Goal: Transaction & Acquisition: Purchase product/service

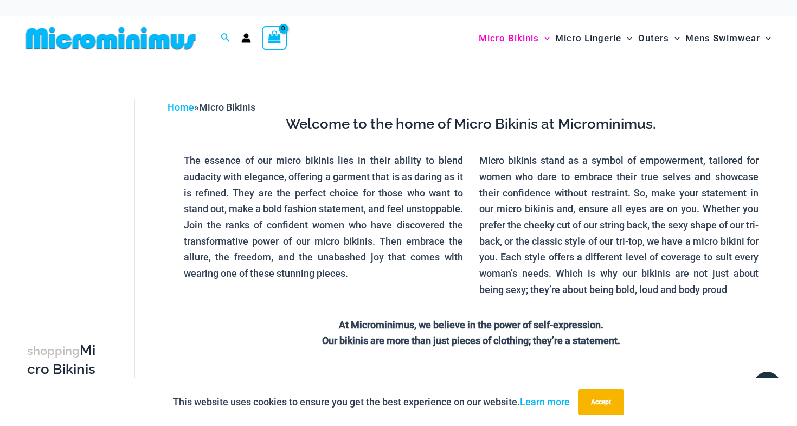
click at [123, 43] on img at bounding box center [111, 38] width 178 height 24
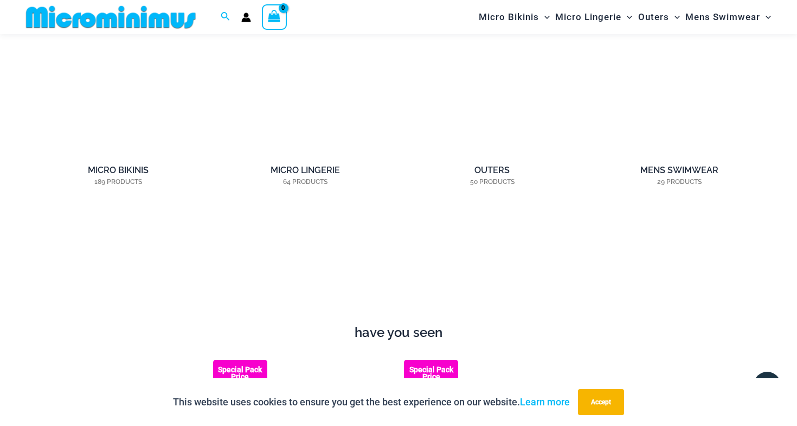
scroll to position [935, 0]
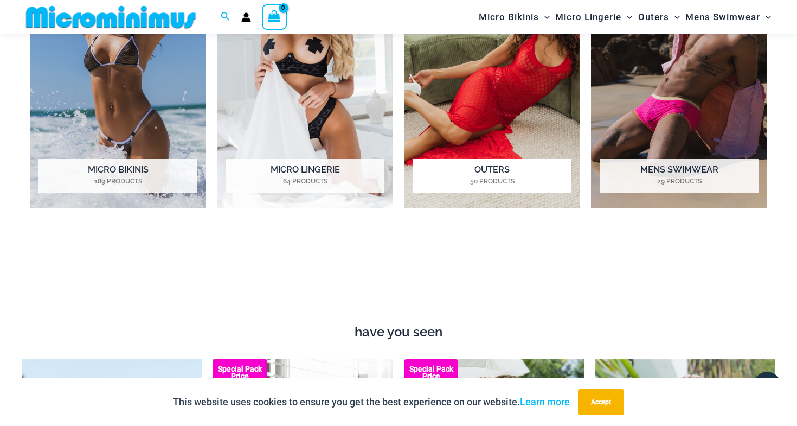
click at [467, 184] on mark "50 Products" at bounding box center [492, 181] width 159 height 10
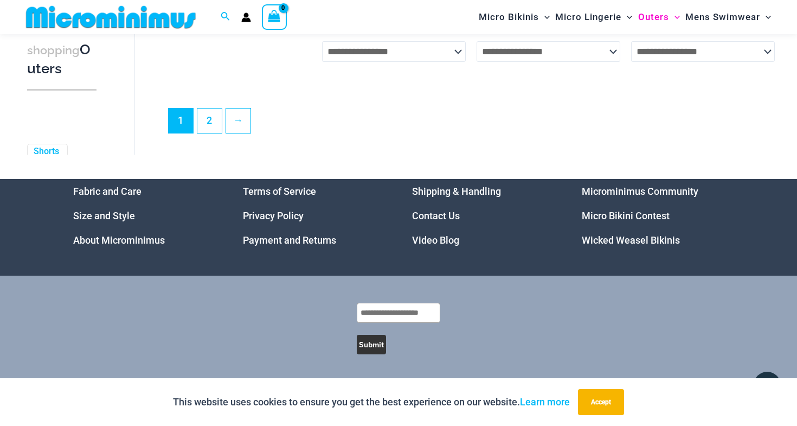
scroll to position [2649, 0]
click at [243, 125] on link "→" at bounding box center [238, 120] width 24 height 24
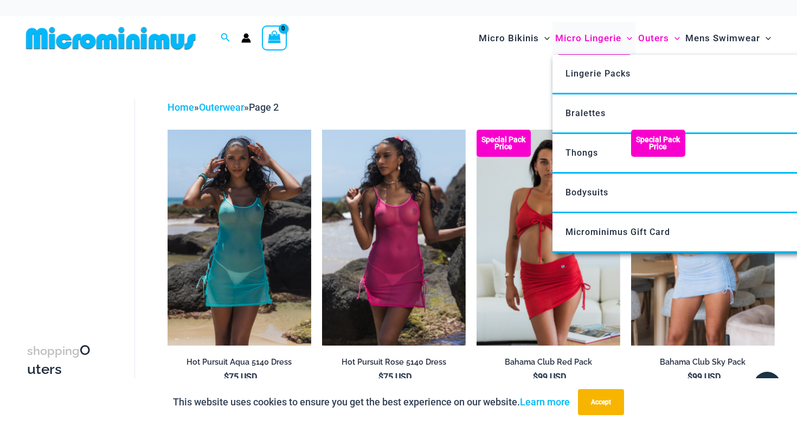
click at [578, 44] on span "Micro Lingerie" at bounding box center [588, 38] width 66 height 28
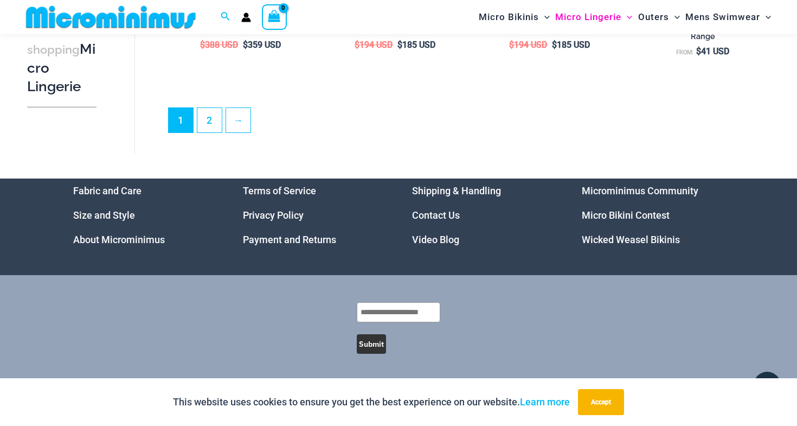
scroll to position [2661, 0]
click at [248, 119] on link "→" at bounding box center [238, 120] width 24 height 24
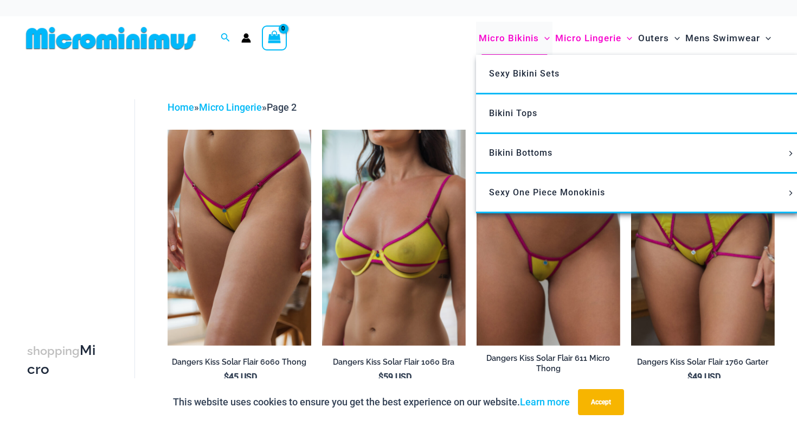
click at [506, 35] on span "Micro Bikinis" at bounding box center [509, 38] width 60 height 28
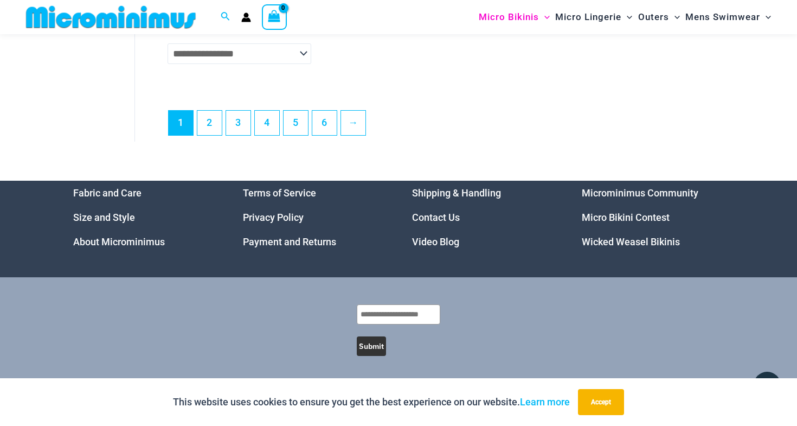
scroll to position [2880, 0]
